Goal: Task Accomplishment & Management: Use online tool/utility

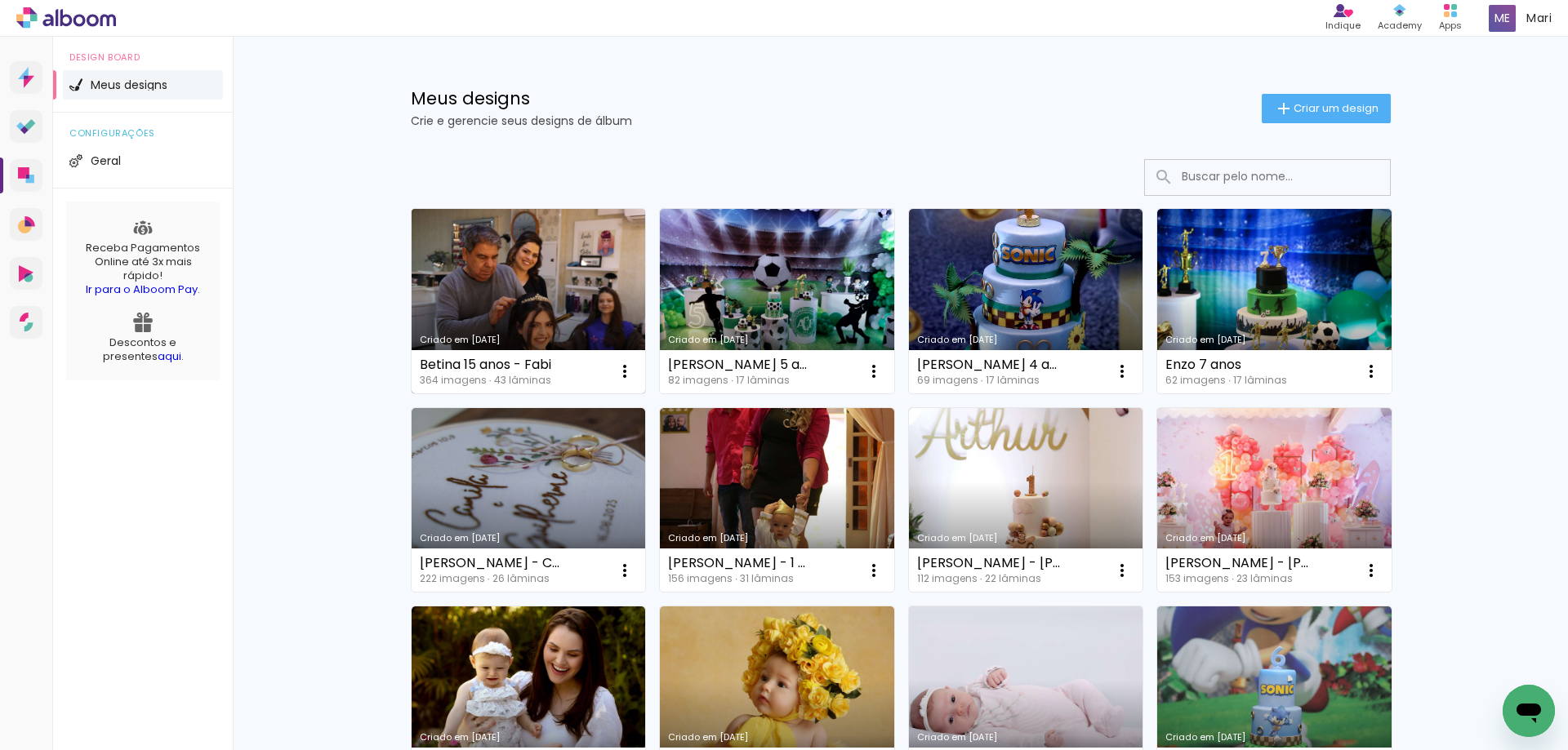
click at [506, 262] on link "Criado em [DATE]" at bounding box center [529, 301] width 234 height 184
